Goal: Information Seeking & Learning: Compare options

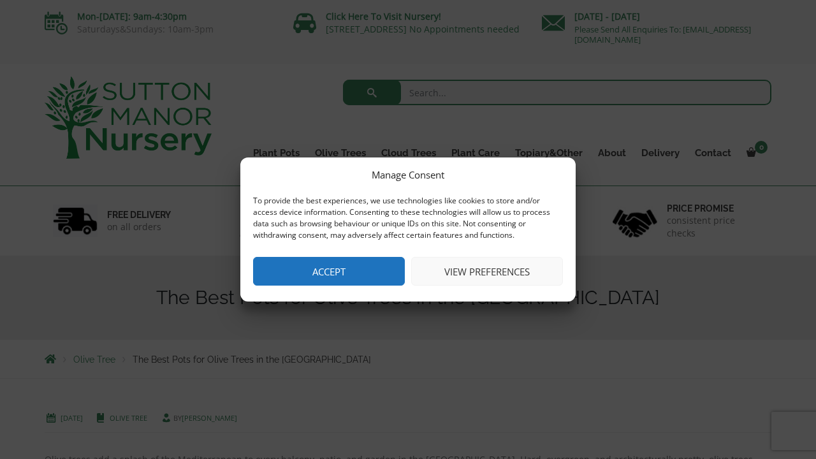
click at [462, 274] on button "View preferences" at bounding box center [487, 271] width 152 height 29
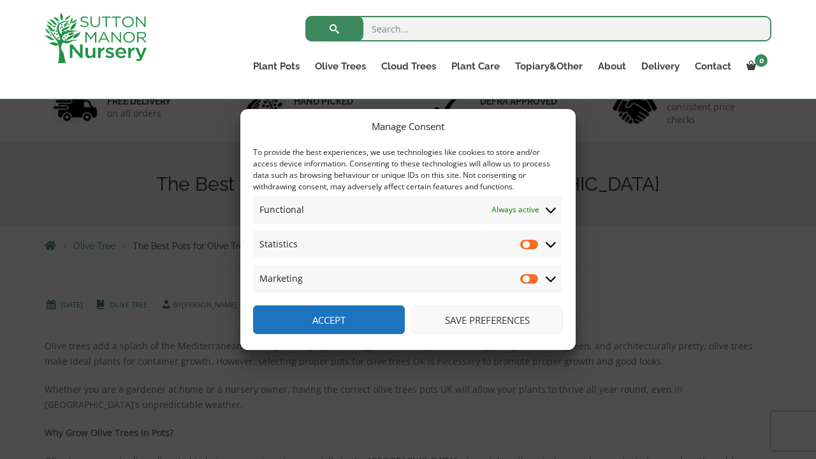
scroll to position [96, 0]
click at [494, 319] on button "Save preferences" at bounding box center [487, 319] width 152 height 29
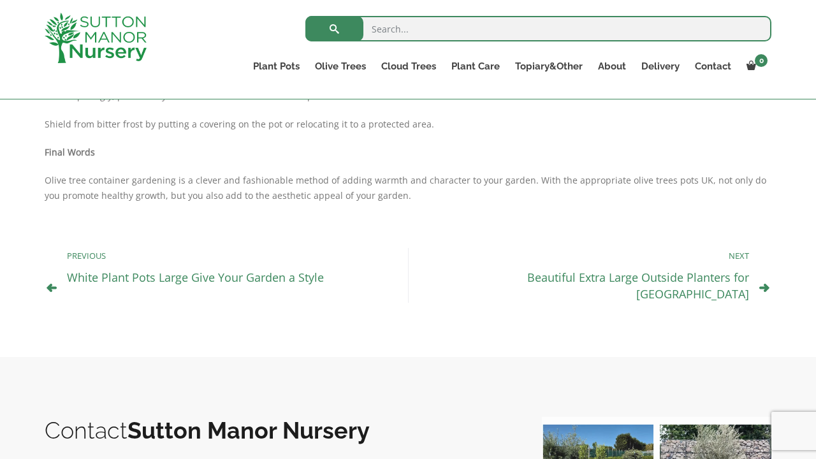
scroll to position [1147, 0]
click at [654, 277] on link "Beautiful Extra Large Outside Planters for UK" at bounding box center [638, 285] width 222 height 32
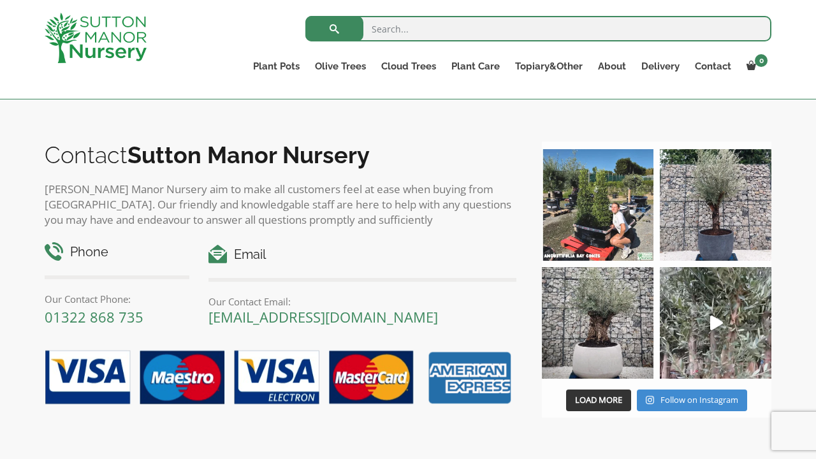
scroll to position [1314, 0]
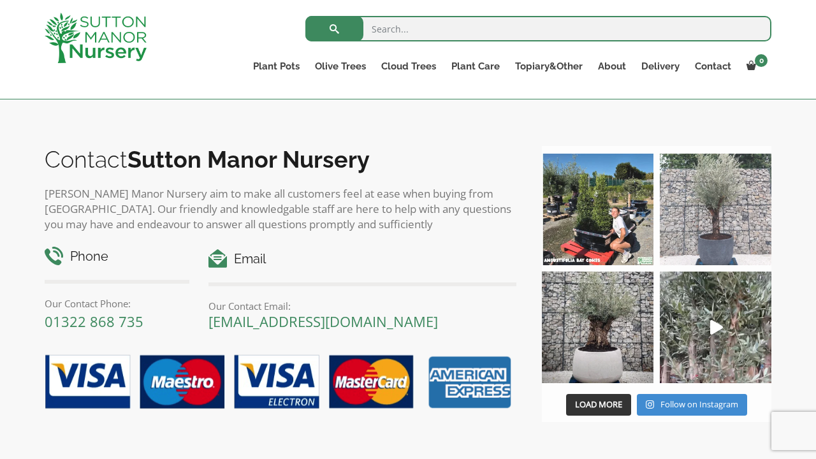
click at [719, 224] on img at bounding box center [716, 210] width 112 height 112
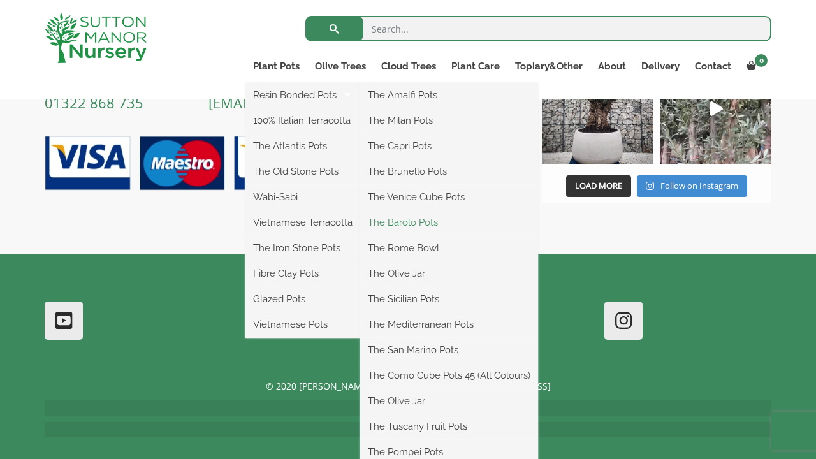
scroll to position [1532, 0]
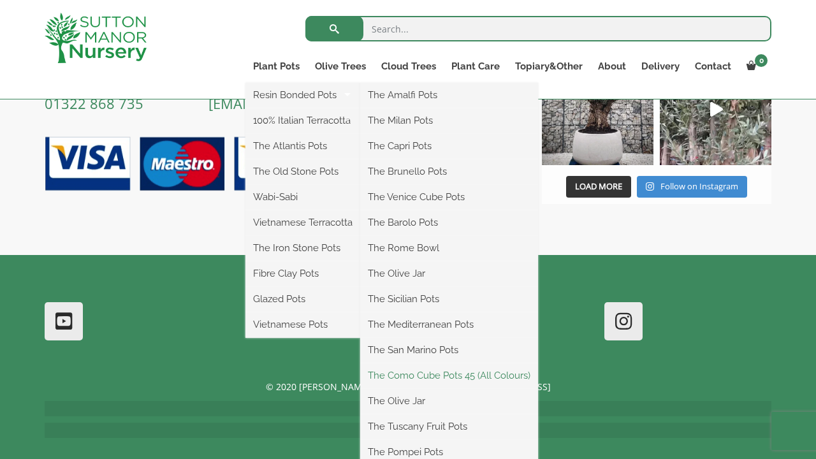
click at [493, 371] on link "The Como Cube Pots 45 (All Colours)" at bounding box center [449, 375] width 178 height 19
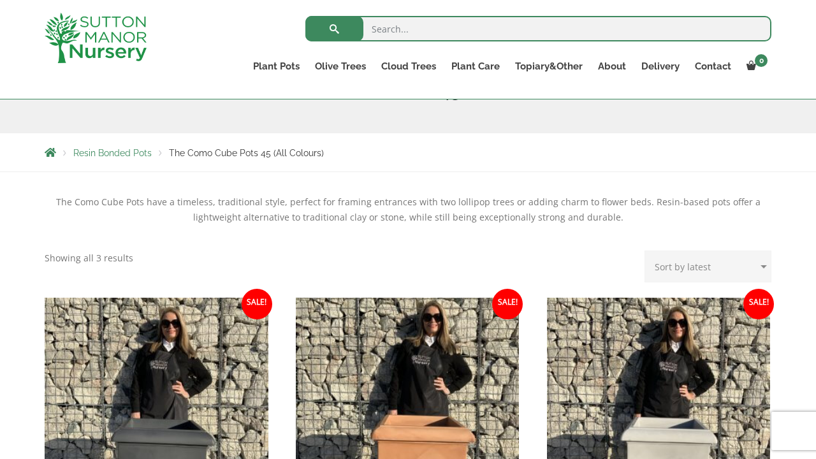
scroll to position [183, 0]
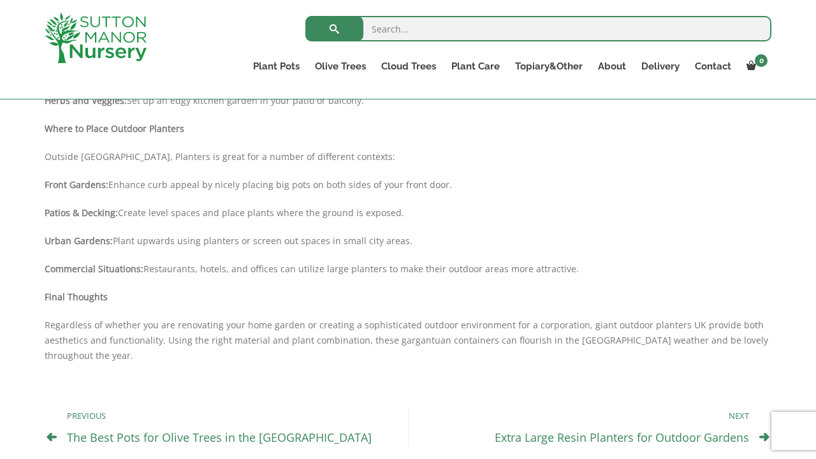
scroll to position [899, 0]
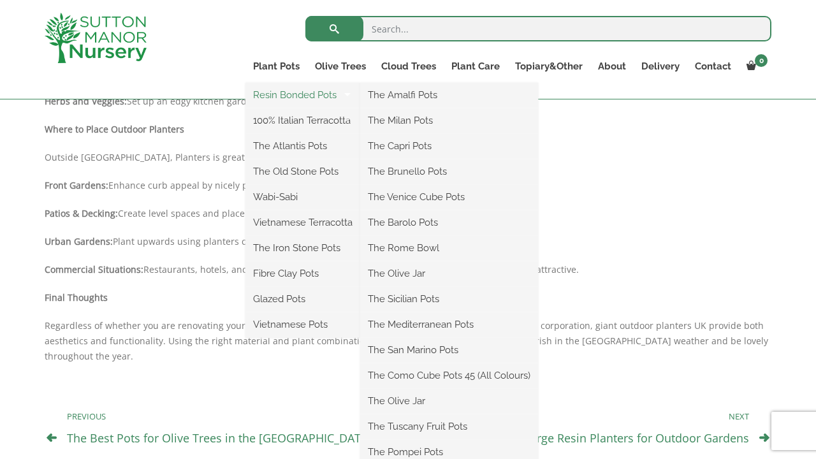
click at [297, 94] on link "Resin Bonded Pots" at bounding box center [302, 94] width 115 height 19
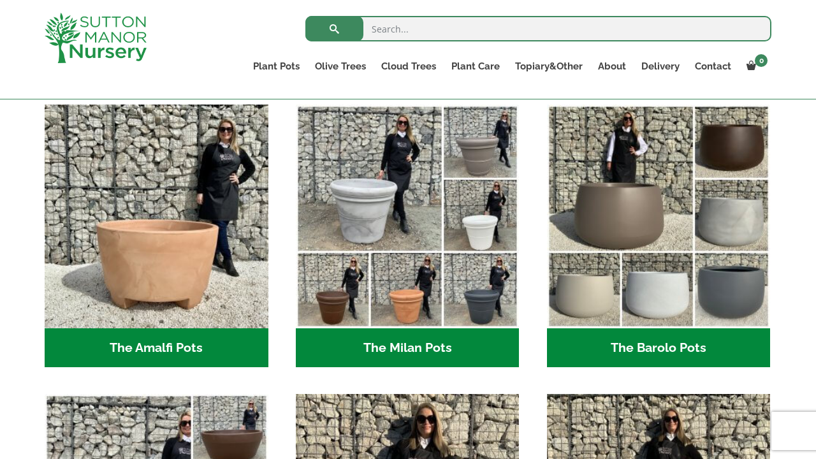
scroll to position [346, 0]
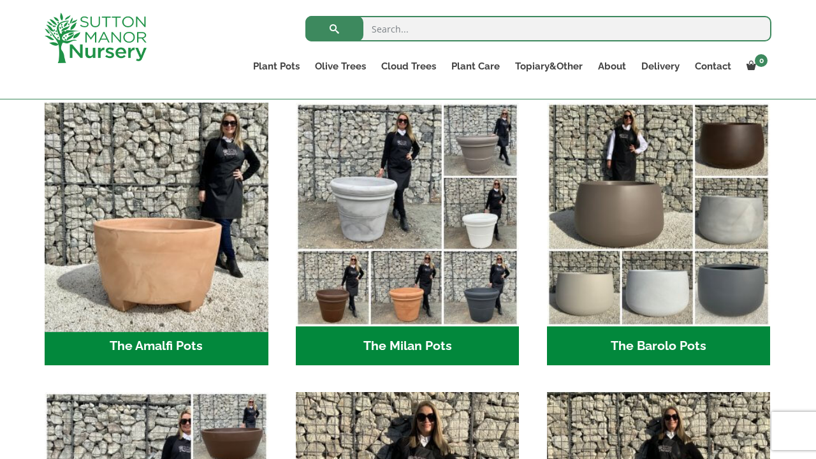
click at [181, 278] on img "Visit product category The Amalfi Pots" at bounding box center [156, 214] width 235 height 235
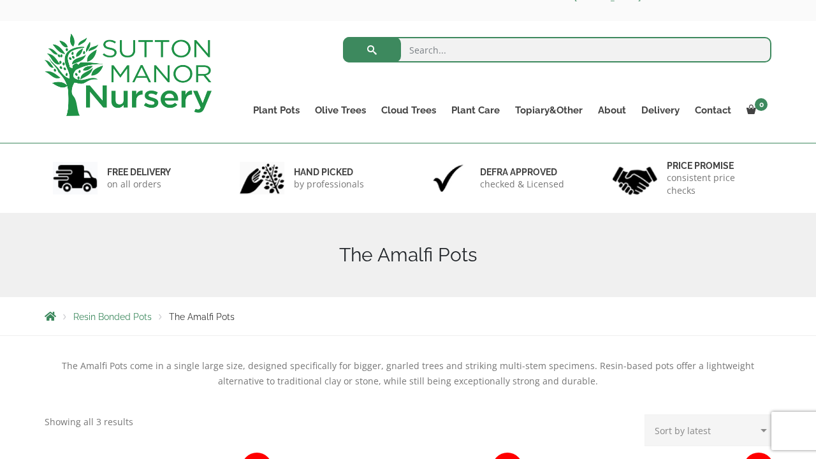
scroll to position [27, 0]
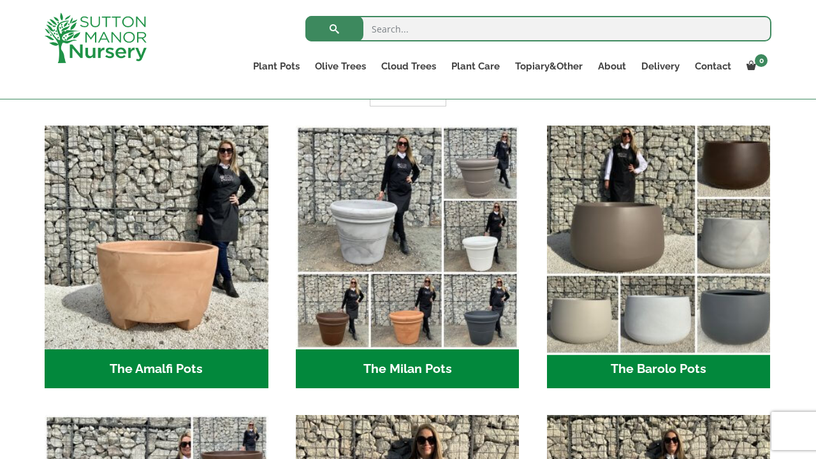
click at [606, 245] on img "Visit product category The Barolo Pots" at bounding box center [658, 237] width 235 height 235
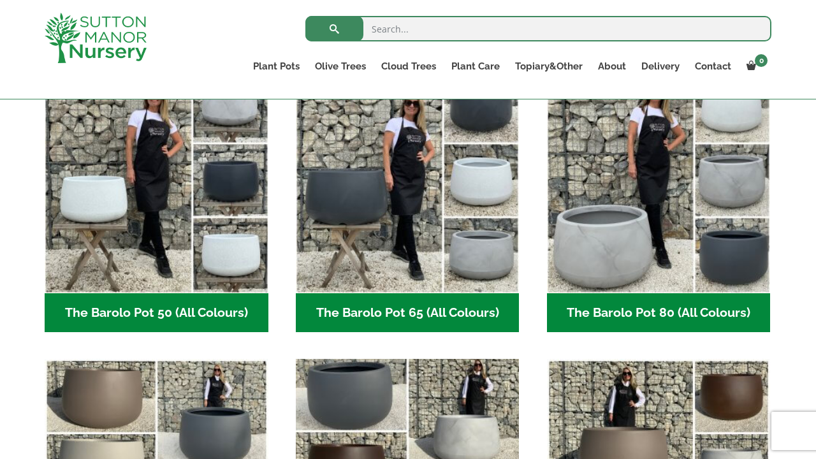
scroll to position [363, 0]
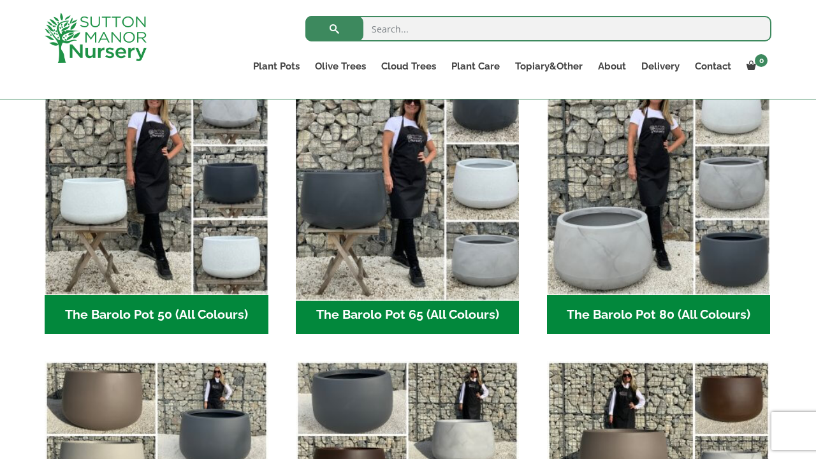
click at [454, 226] on img "Visit product category The Barolo Pot 65 (All Colours)" at bounding box center [407, 183] width 235 height 235
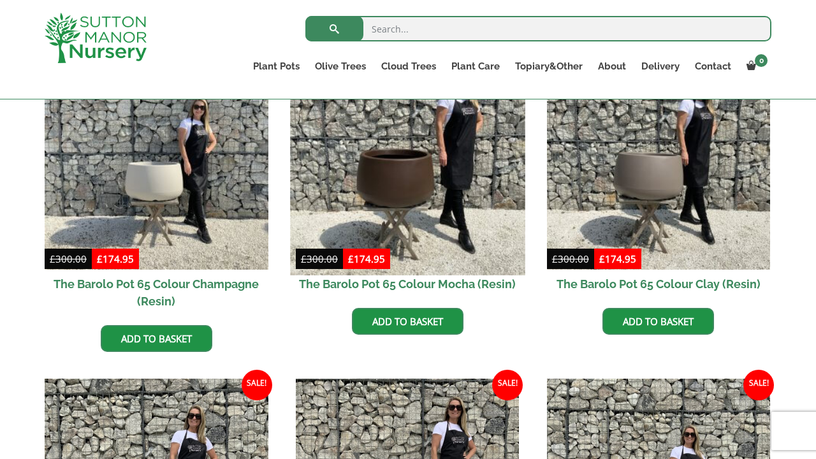
scroll to position [379, 0]
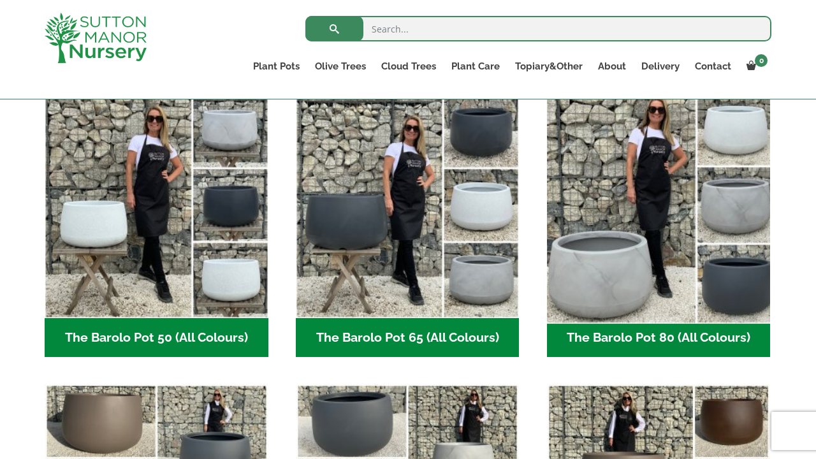
click at [647, 244] on img "Visit product category The Barolo Pot 80 (All Colours)" at bounding box center [658, 206] width 235 height 235
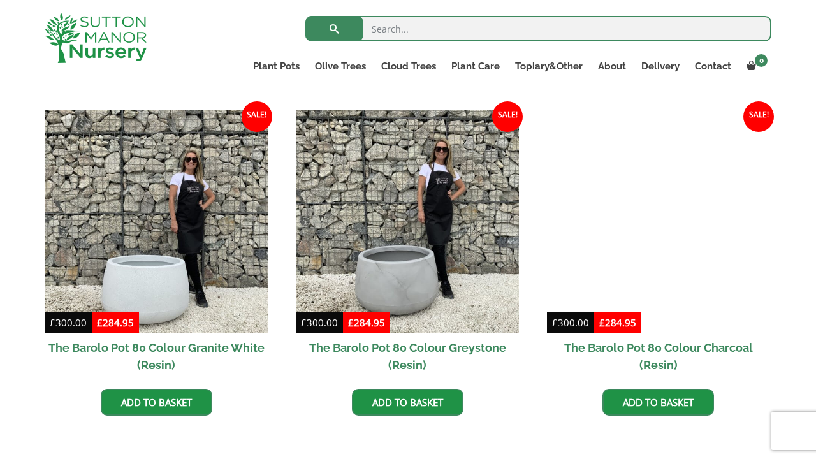
scroll to position [648, 0]
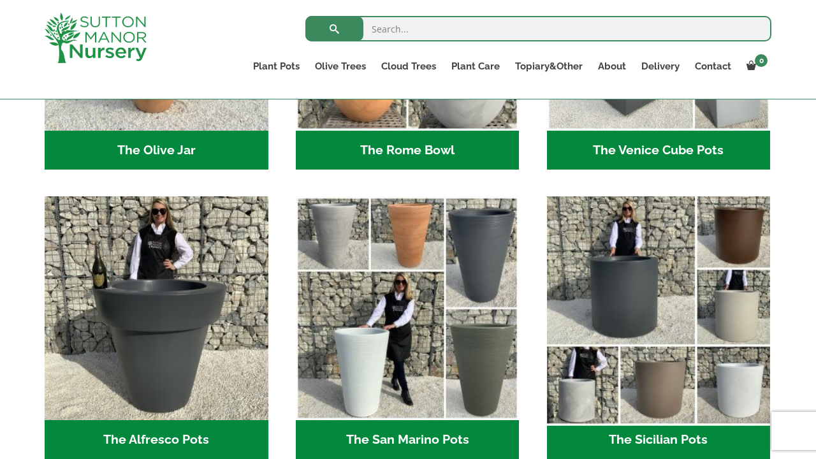
scroll to position [1411, 0]
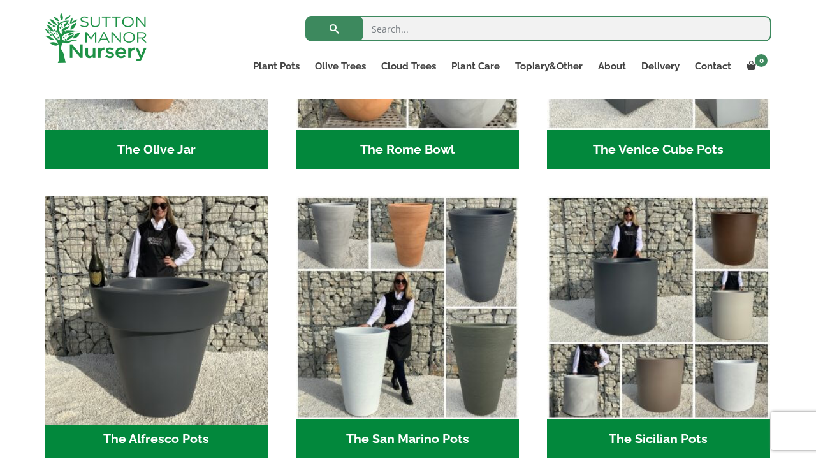
click at [136, 330] on img "Visit product category The Alfresco Pots" at bounding box center [156, 308] width 235 height 235
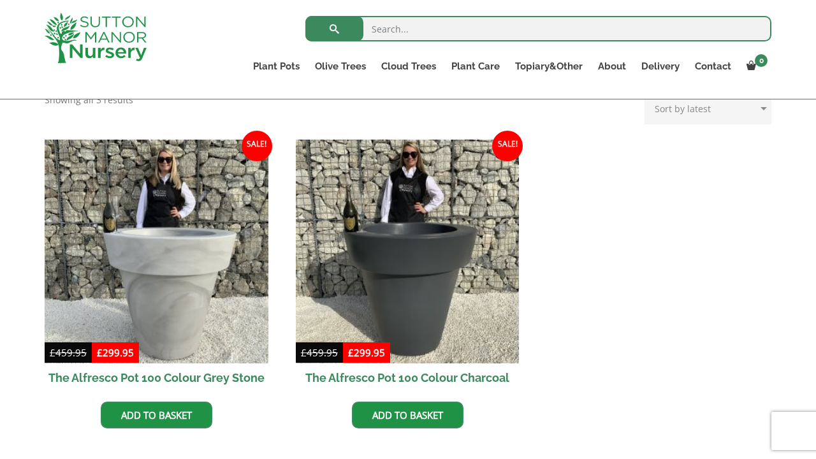
scroll to position [529, 0]
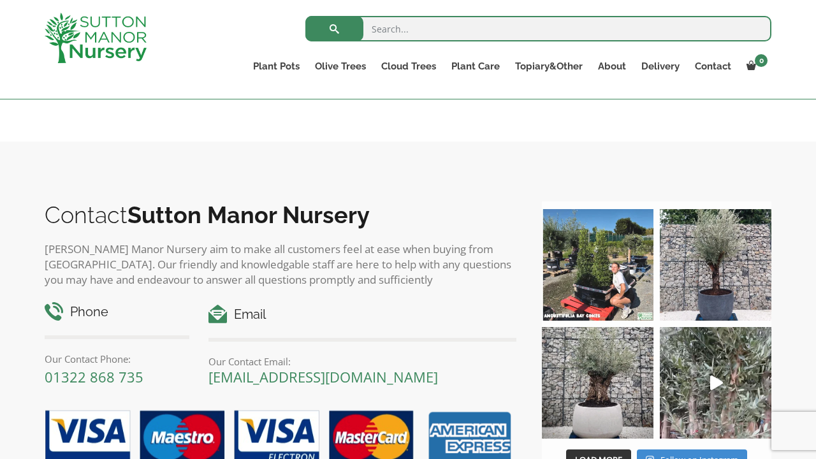
scroll to position [1363, 0]
